Goal: Task Accomplishment & Management: Use online tool/utility

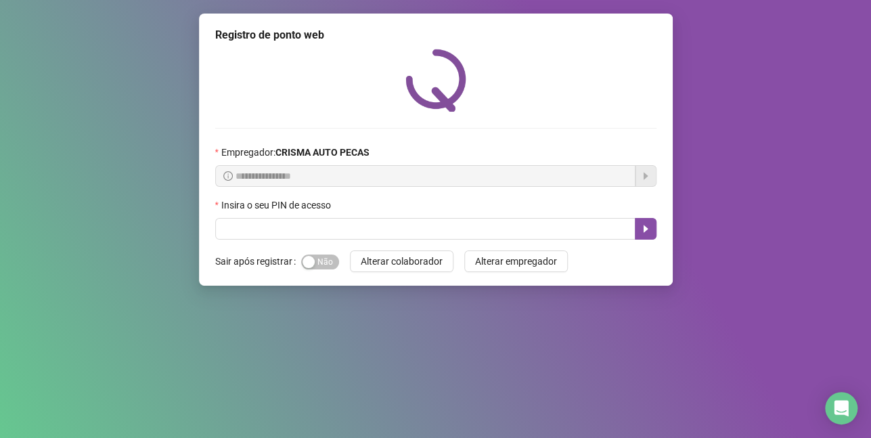
drag, startPoint x: 323, startPoint y: 262, endPoint x: 342, endPoint y: 252, distance: 20.6
click at [336, 258] on div "Sim Não" at bounding box center [320, 262] width 38 height 16
click at [322, 267] on span "Sim Não" at bounding box center [320, 261] width 38 height 15
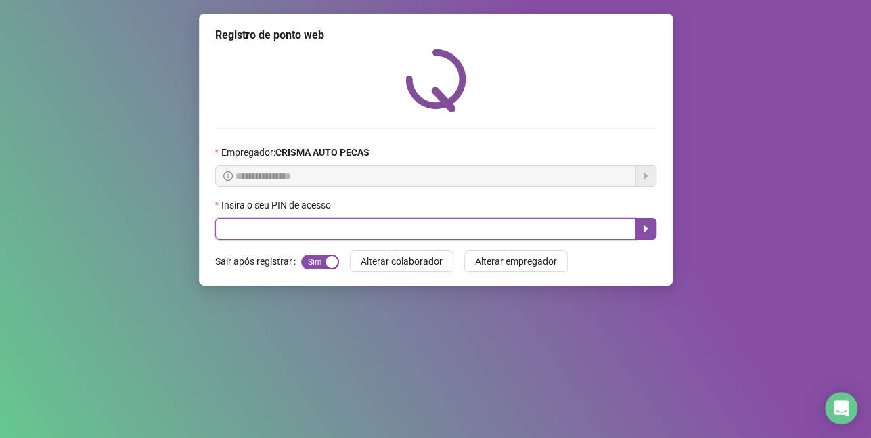
click at [349, 235] on input "text" at bounding box center [425, 229] width 420 height 22
type input "*****"
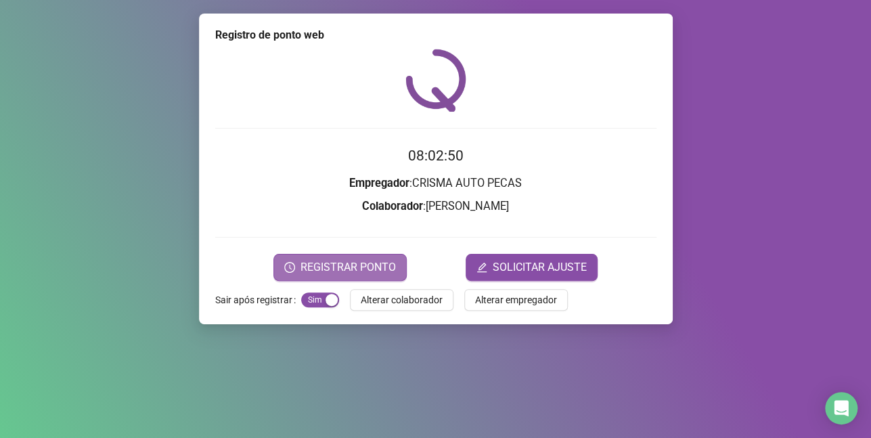
click at [345, 266] on span "REGISTRAR PONTO" at bounding box center [347, 267] width 95 height 16
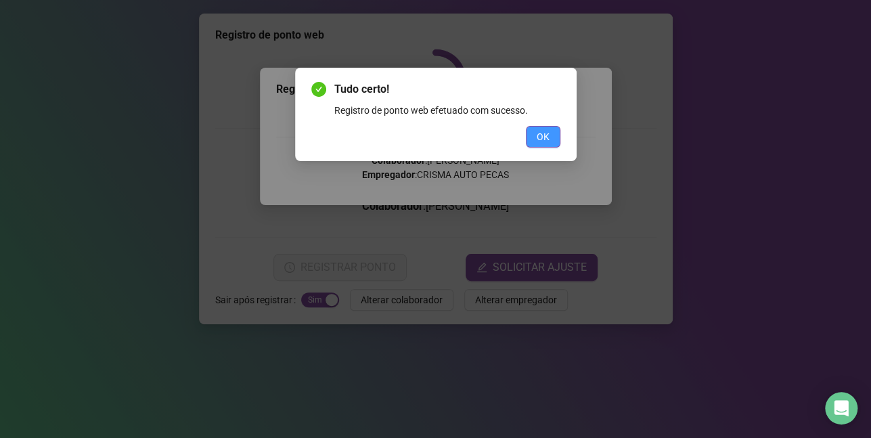
click at [538, 142] on span "OK" at bounding box center [543, 136] width 13 height 15
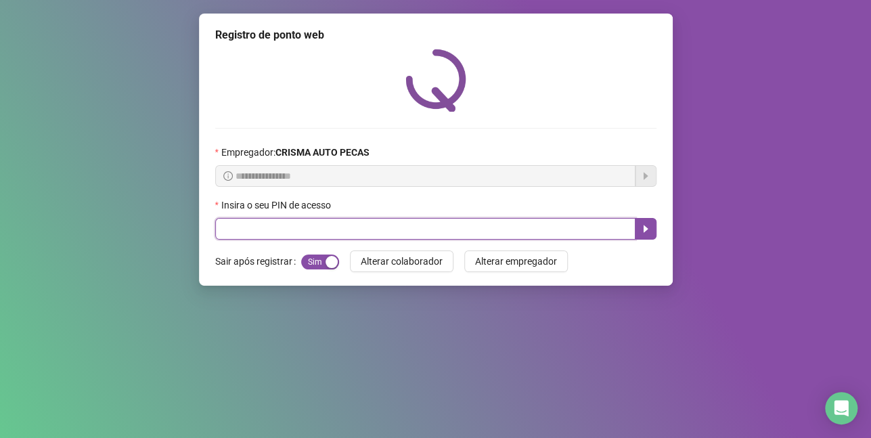
click at [321, 224] on input "text" at bounding box center [425, 229] width 420 height 22
type input "*****"
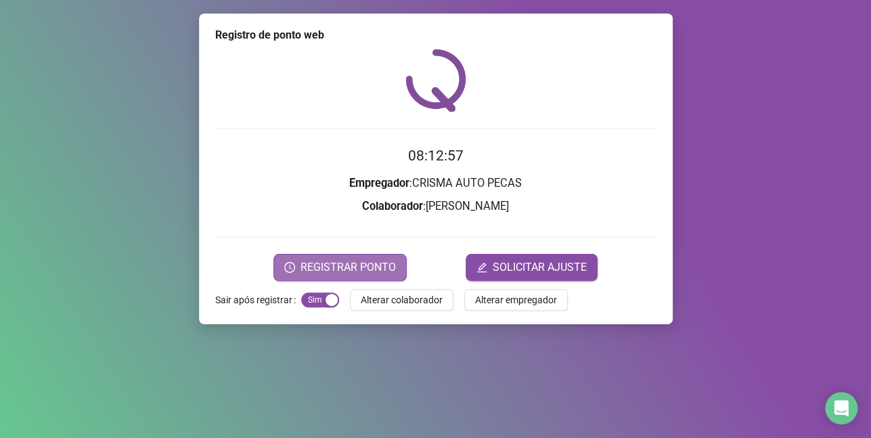
click at [340, 265] on span "REGISTRAR PONTO" at bounding box center [347, 267] width 95 height 16
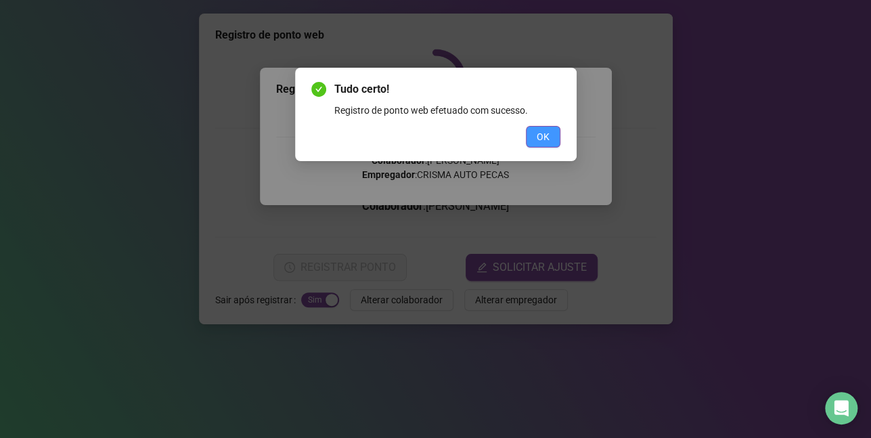
click at [527, 132] on button "OK" at bounding box center [543, 137] width 35 height 22
